Goal: Task Accomplishment & Management: Use online tool/utility

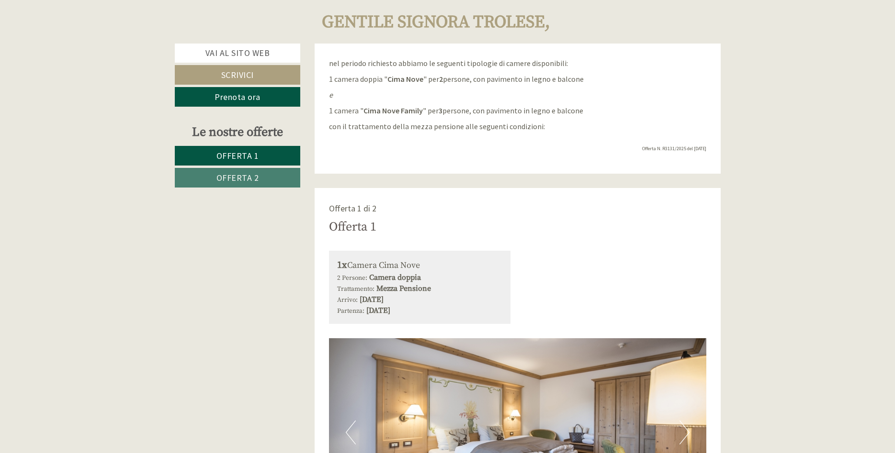
scroll to position [195, 0]
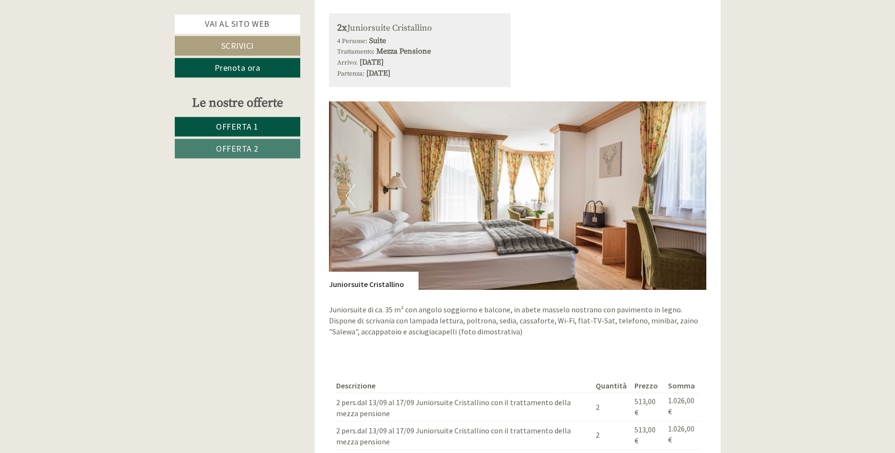
scroll to position [1368, 0]
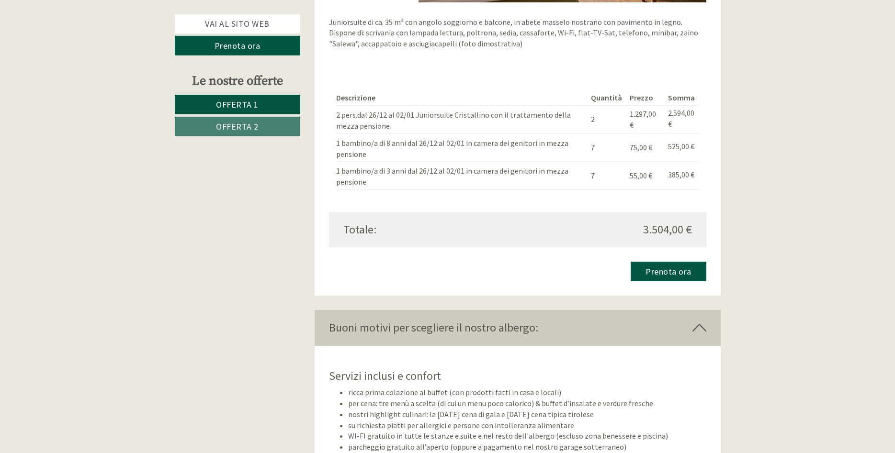
scroll to position [1807, 0]
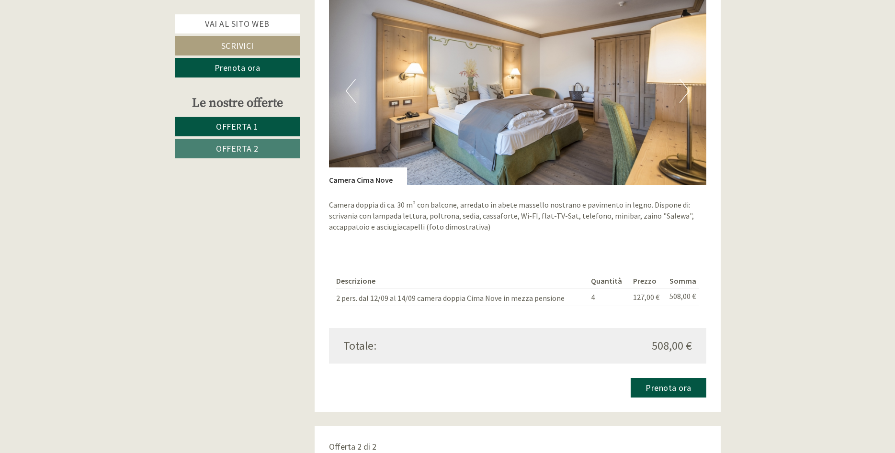
scroll to position [977, 0]
